Goal: Subscribe to service/newsletter

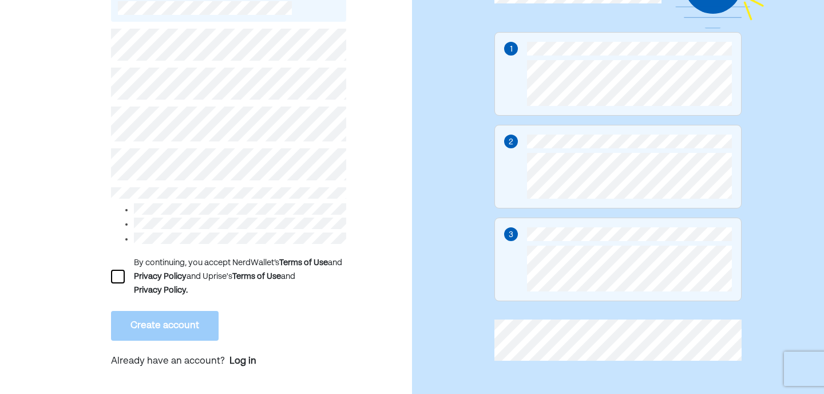
scroll to position [130, 0]
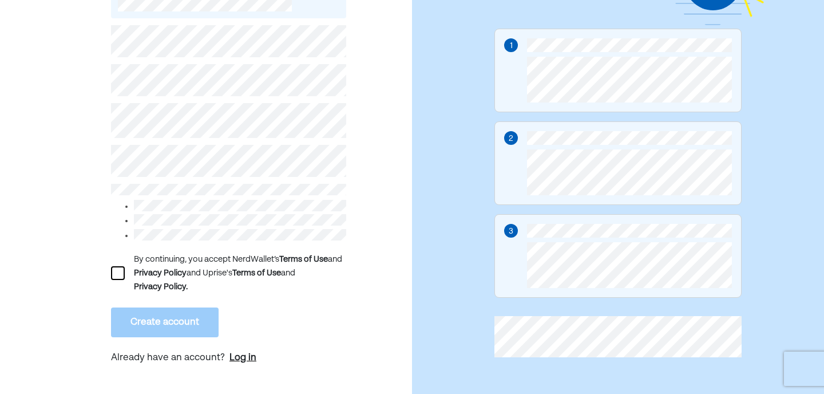
click at [250, 353] on div "Log in" at bounding box center [242, 358] width 27 height 14
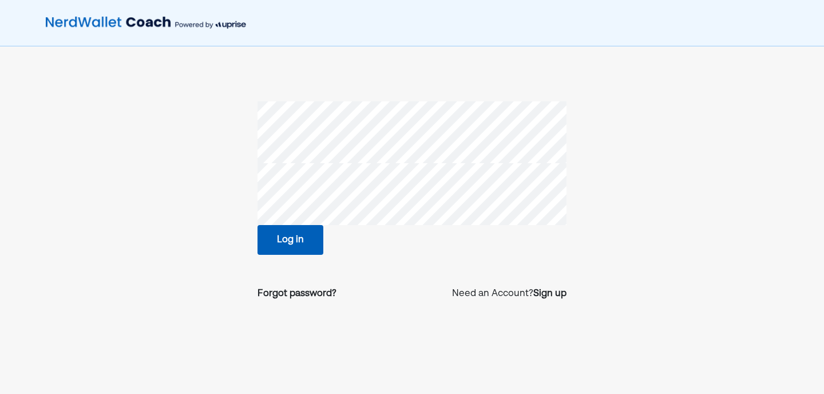
click at [291, 239] on button "Log in" at bounding box center [291, 240] width 66 height 30
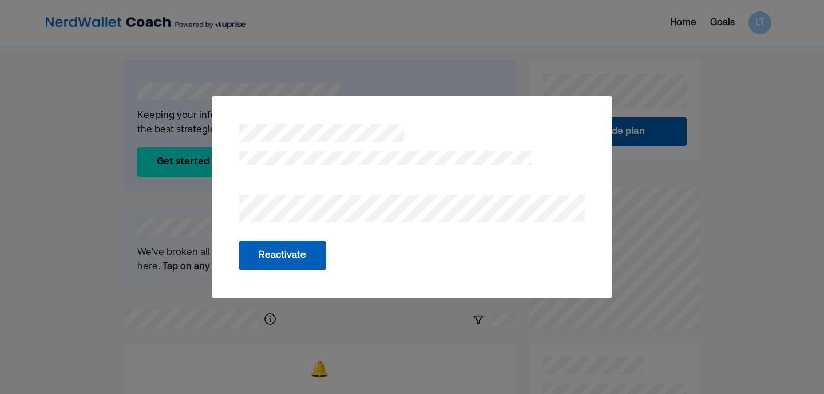
click at [274, 260] on button "Reactivate" at bounding box center [282, 255] width 86 height 30
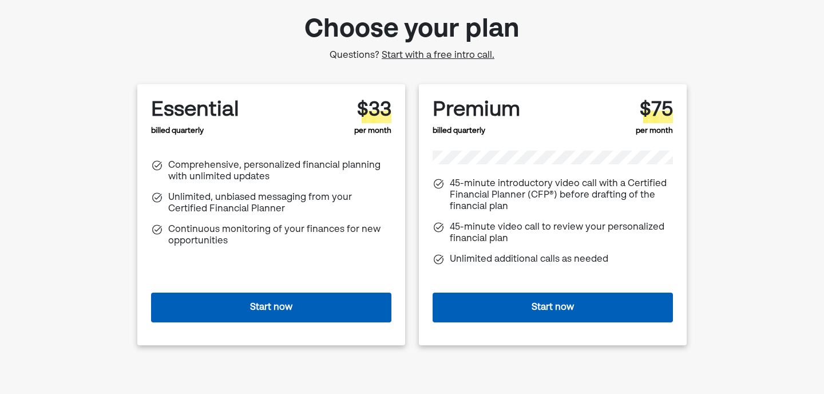
scroll to position [57, 0]
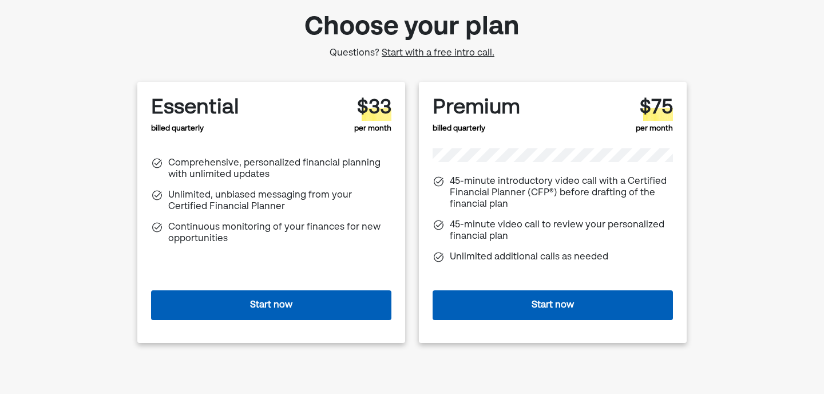
click at [256, 300] on button "Start now" at bounding box center [271, 305] width 240 height 30
